Goal: Contribute content: Contribute content

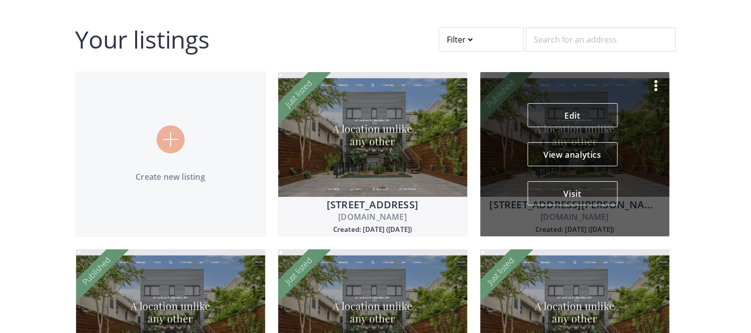
scroll to position [35, 0]
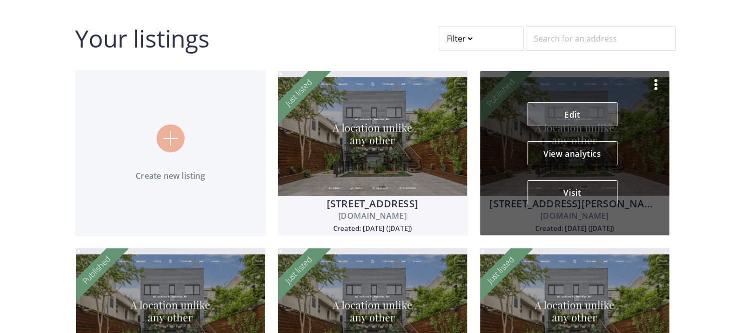
click at [551, 122] on link "Edit" at bounding box center [572, 114] width 90 height 24
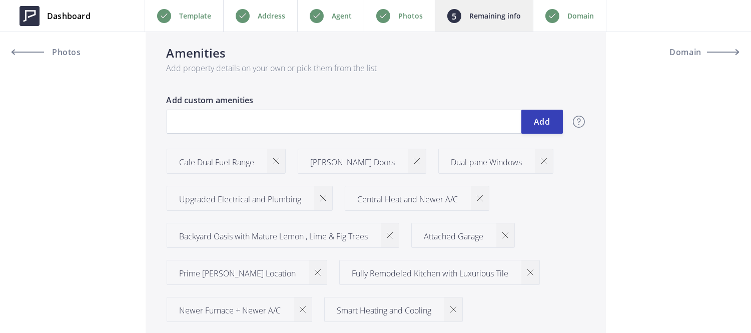
scroll to position [1286, 0]
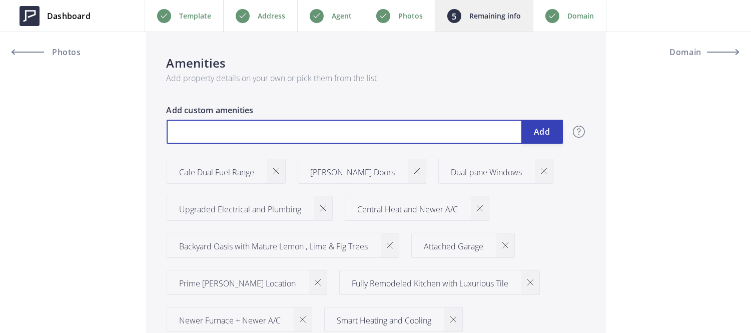
click at [302, 131] on input "text" at bounding box center [365, 132] width 396 height 24
type input "899,000"
type input "A"
type input "899,000"
type input "An"
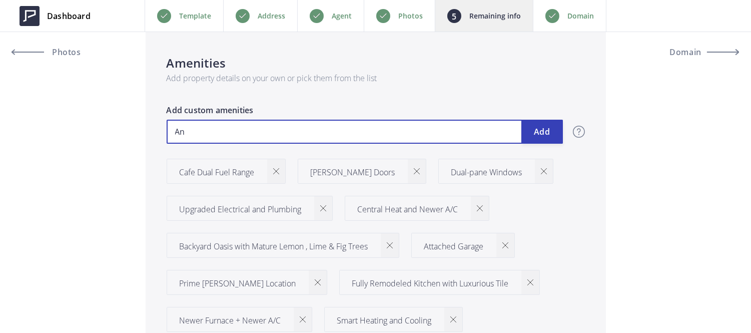
type input "899,000"
type input "And"
type input "899,000"
type input "Ander"
type input "899,000"
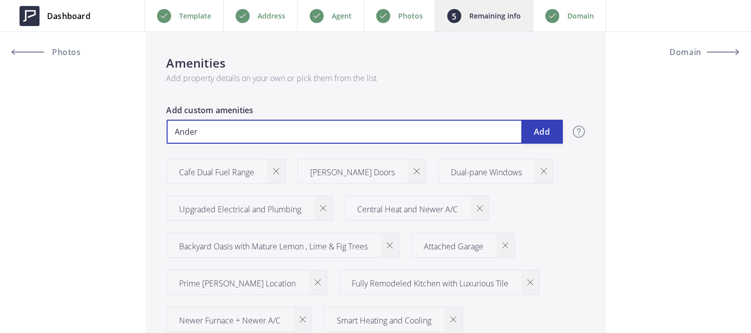
type input "Anders"
type input "899,000"
type input "Anderse"
type input "899,000"
type input "Andersen"
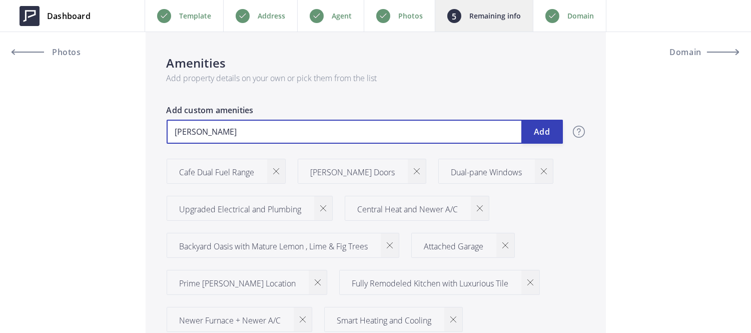
type input "899,000"
type input "Andersen"
type input "899,000"
type input "Andersen F"
type input "899,000"
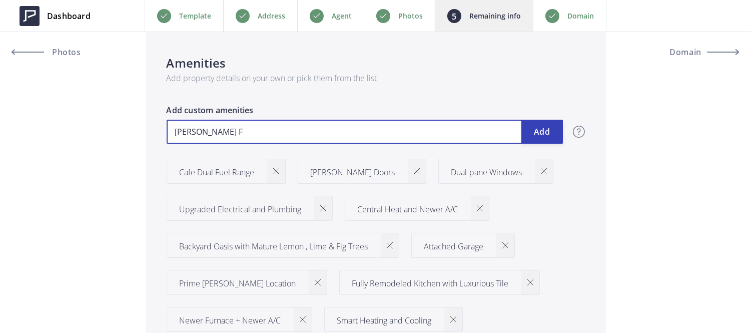
type input "Andersen Fr"
type input "899,000"
type input "Andersen Fro"
type input "899,000"
type input "Andersen Fron"
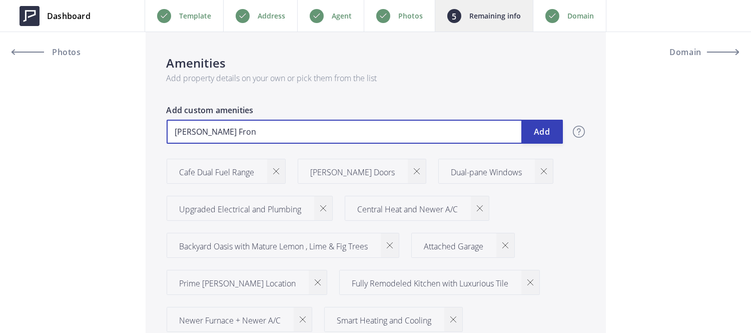
type input "899,000"
type input "Andersen Front"
type input "899,000"
type input "Andersen Front"
type input "899,000"
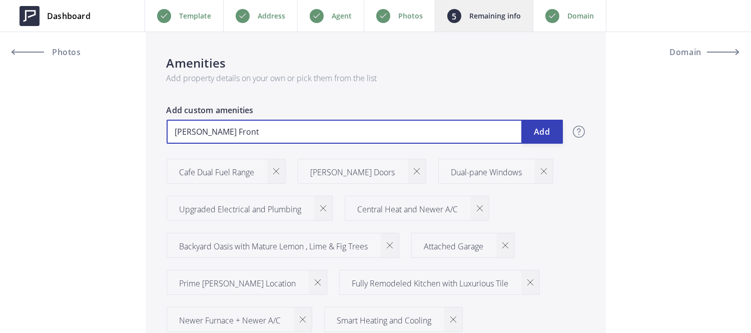
type input "Andersen Front D"
type input "899,000"
type input "Andersen Front Do"
type input "899,000"
type input "Andersen Front Doo"
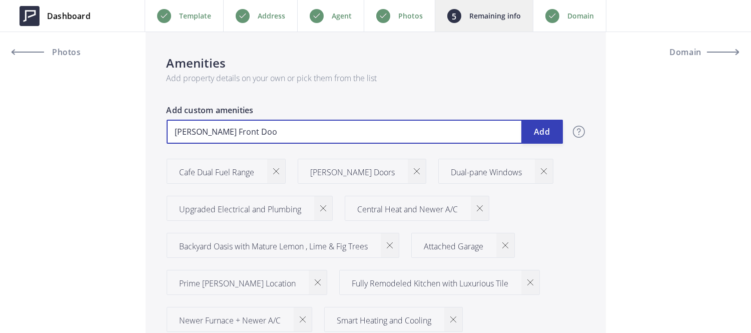
type input "899,000"
type input "Andersen Front Door"
type input "899,000"
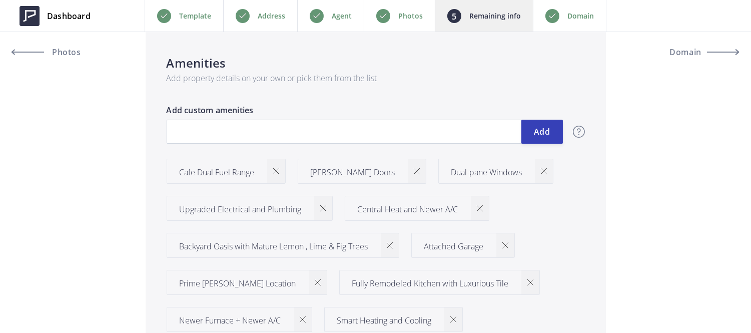
click at [408, 176] on div at bounding box center [417, 171] width 18 height 24
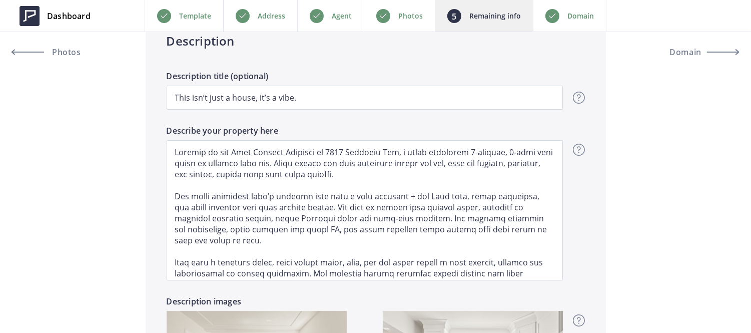
scroll to position [799, 0]
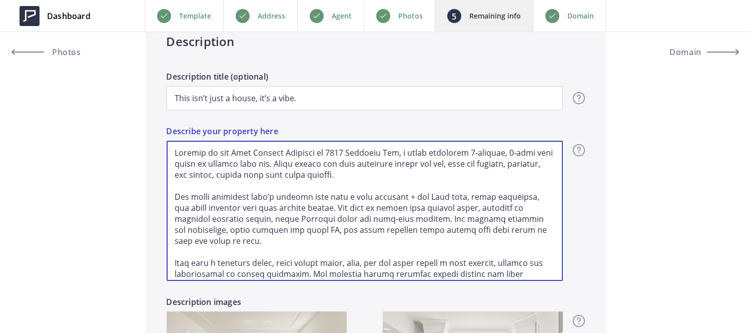
drag, startPoint x: 322, startPoint y: 208, endPoint x: 415, endPoint y: 222, distance: 94.2
click at [415, 222] on textarea "Describe your property here" at bounding box center [365, 211] width 396 height 140
paste textarea "The home is filled with natural light, accented by gorgeous hardwood floors, ne…"
type input "899,000"
type textarea "Welcome to the Bold Bushrod Bungalow at 5524 Shattuck Ave, a fully renovated 3-…"
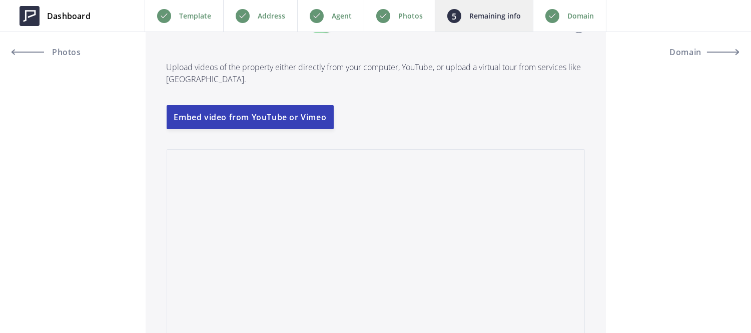
scroll to position [2235, 0]
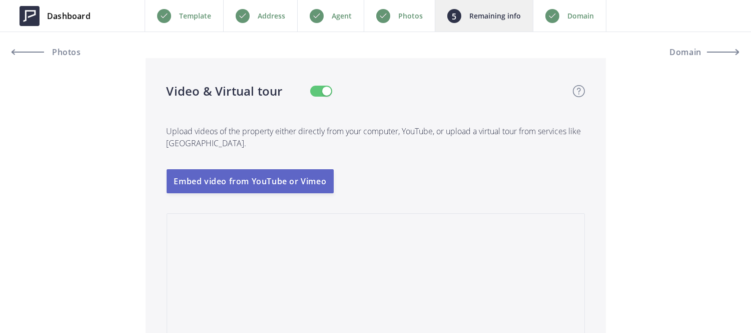
click at [278, 188] on button "Embed video from YouTube or Vimeo" at bounding box center [251, 181] width 168 height 24
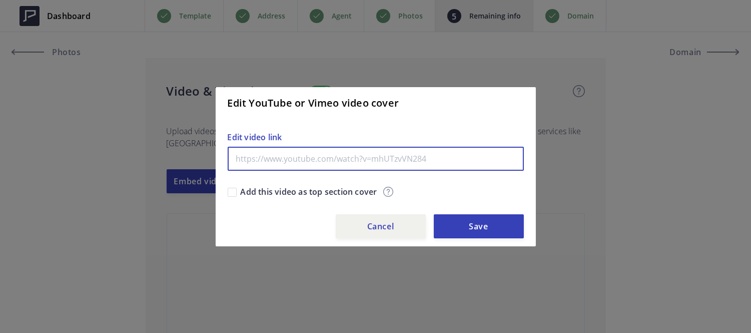
click at [296, 158] on input "text" at bounding box center [376, 159] width 296 height 24
paste input "https://www.youtube.com/shorts/B3xemL7tvwg?feature=share"
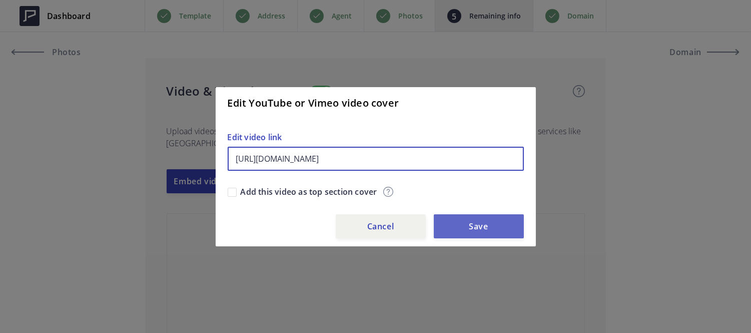
type input "https://www.youtube.com/shorts/B3xemL7tvwg?feature=share"
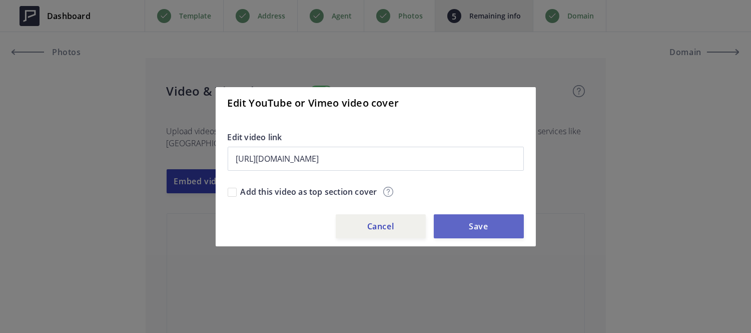
click at [485, 221] on button "Save" at bounding box center [479, 226] width 90 height 24
